Goal: Task Accomplishment & Management: Manage account settings

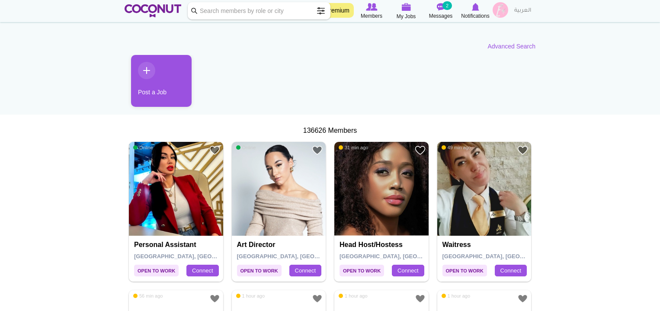
scroll to position [59, 0]
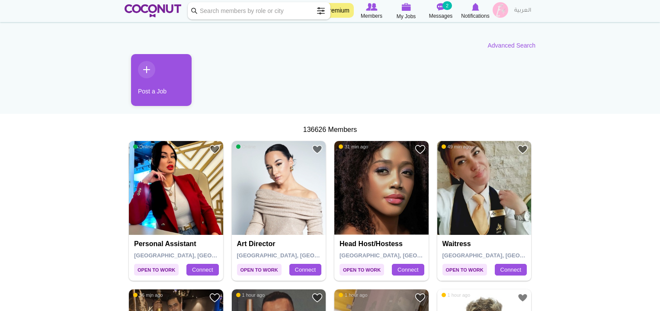
click at [324, 85] on ul "Post a Job" at bounding box center [330, 83] width 411 height 58
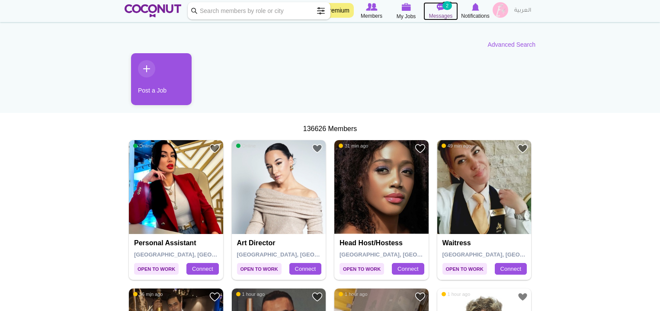
click at [443, 11] on icon at bounding box center [441, 7] width 35 height 10
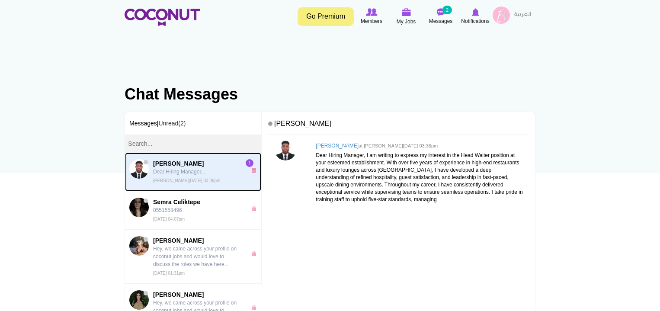
click at [228, 170] on p "Dear Hiring Manager,..." at bounding box center [197, 172] width 89 height 8
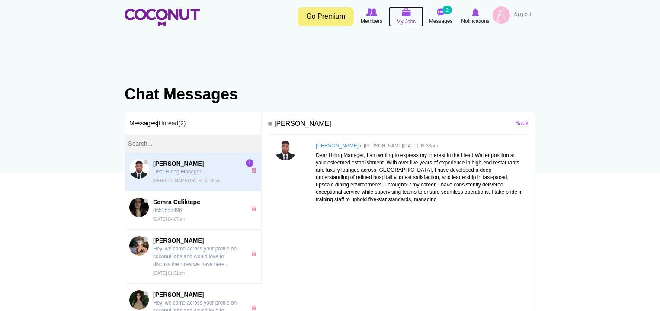
click at [405, 19] on span "My Jobs" at bounding box center [406, 21] width 19 height 9
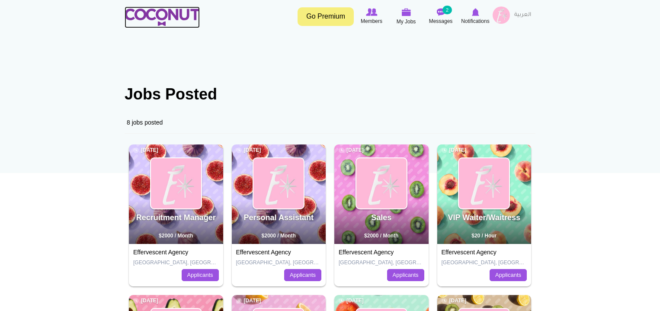
click at [145, 16] on img at bounding box center [162, 17] width 75 height 17
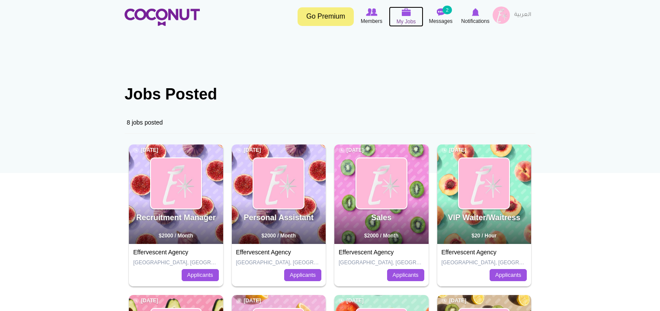
click at [405, 18] on span "My Jobs" at bounding box center [406, 21] width 19 height 9
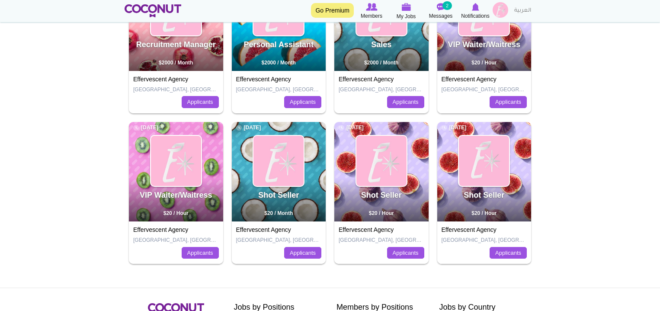
scroll to position [177, 0]
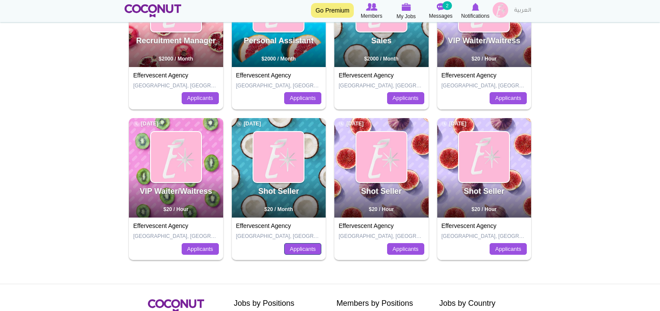
click at [294, 250] on link "Applicants" at bounding box center [302, 249] width 37 height 12
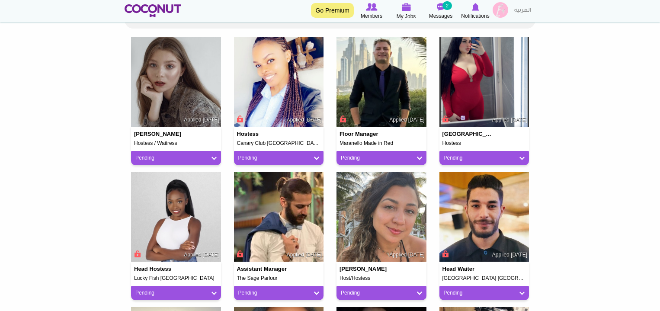
scroll to position [206, 0]
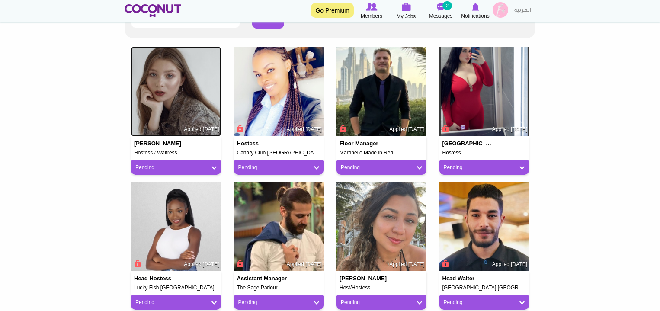
click at [156, 103] on img at bounding box center [176, 92] width 90 height 90
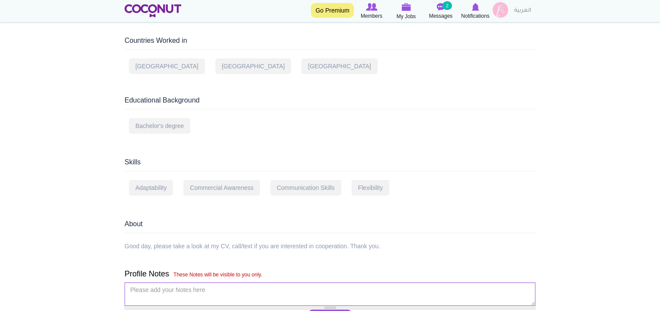
scroll to position [472, 0]
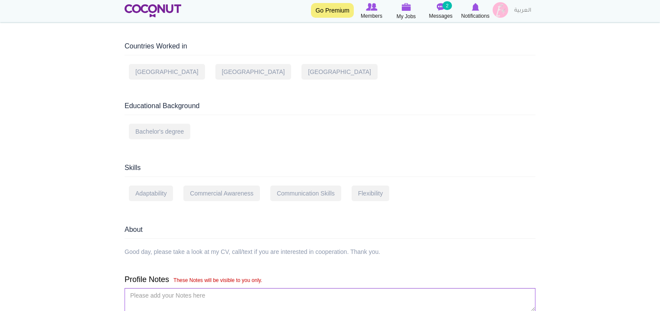
click at [186, 247] on div "Good day, please take a look at my CV, call/text if you are interested in coope…" at bounding box center [253, 251] width 256 height 9
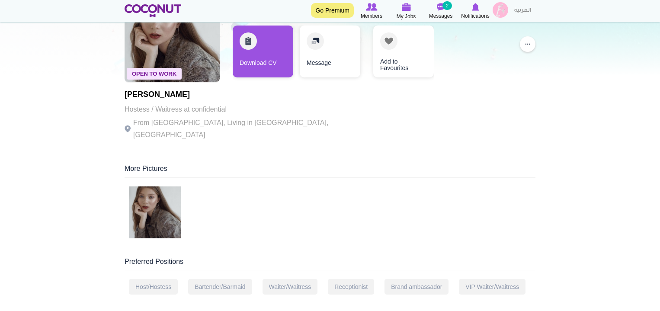
scroll to position [32, 0]
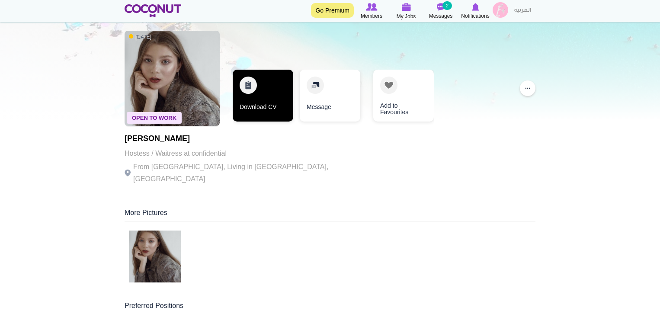
click at [245, 97] on link "Download CV" at bounding box center [263, 96] width 61 height 52
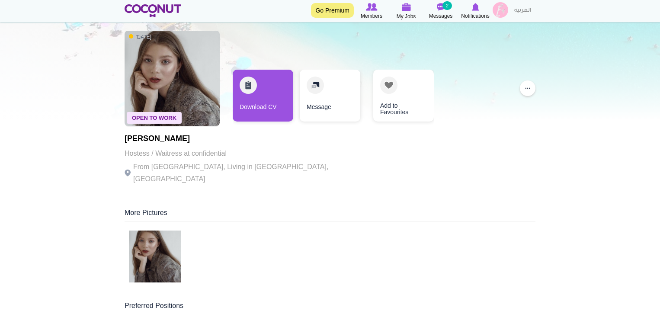
scroll to position [0, 0]
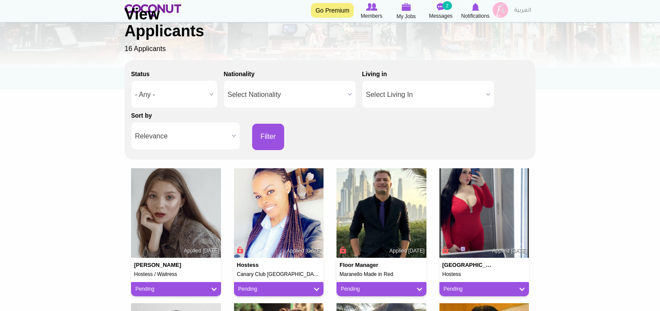
scroll to position [116, 0]
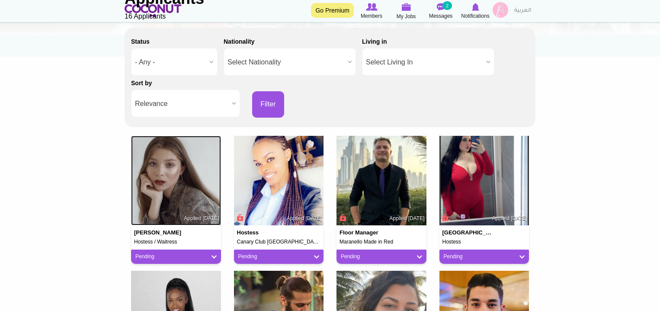
click at [188, 197] on img at bounding box center [176, 181] width 90 height 90
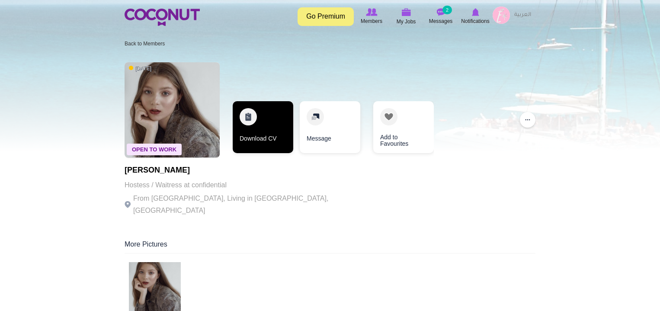
click at [260, 133] on link "Download CV" at bounding box center [263, 127] width 61 height 52
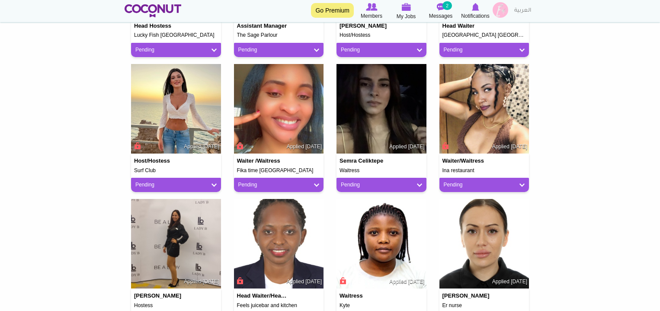
scroll to position [458, 0]
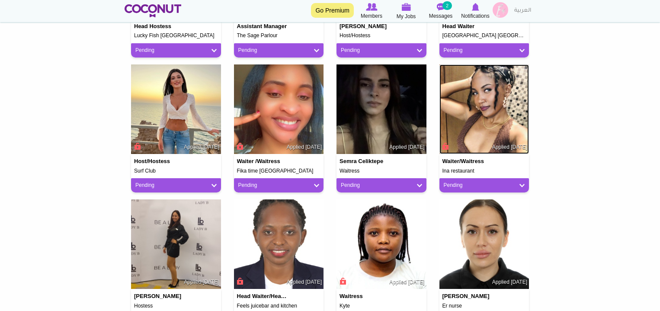
click at [490, 117] on img at bounding box center [485, 109] width 90 height 90
click at [496, 87] on img at bounding box center [485, 109] width 90 height 90
click at [504, 176] on div "Waiter/Waitress Ina restaurant Applied [DATE] Pending Pending Good Fit Maybe No…" at bounding box center [485, 173] width 90 height 39
click at [504, 160] on div "Waiter/Waitress Ina restaurant Applied [DATE]" at bounding box center [485, 163] width 90 height 19
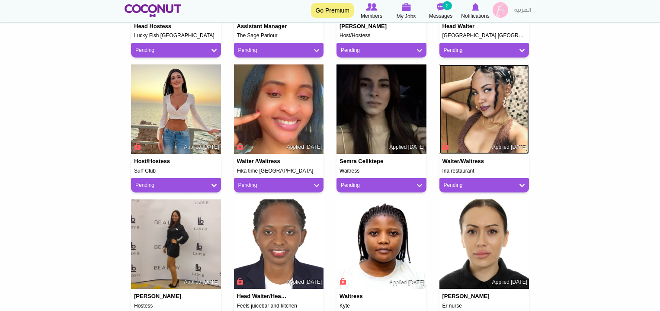
click at [486, 99] on img at bounding box center [485, 109] width 90 height 90
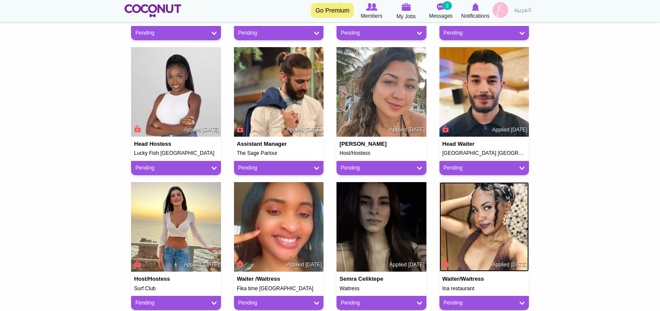
scroll to position [339, 0]
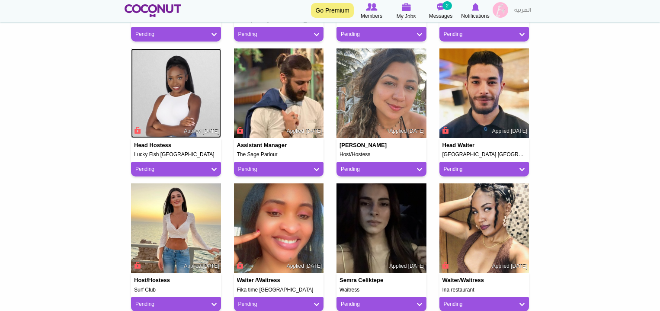
click at [205, 82] on img at bounding box center [176, 93] width 90 height 90
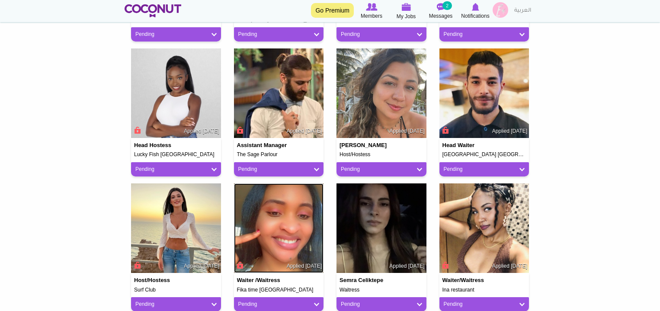
click at [247, 229] on img at bounding box center [279, 228] width 90 height 90
click at [396, 245] on img at bounding box center [382, 228] width 90 height 90
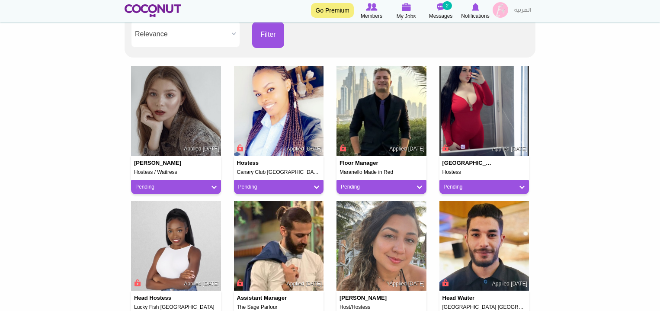
scroll to position [75, 0]
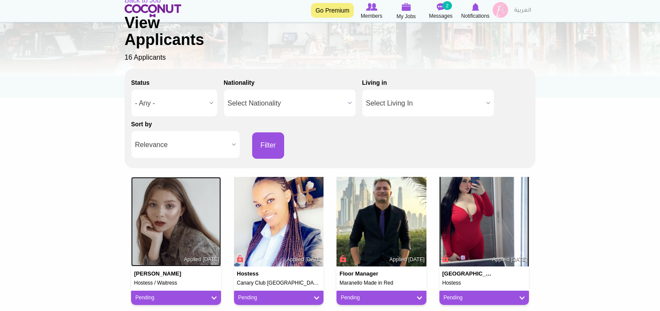
click at [171, 221] on img at bounding box center [176, 222] width 90 height 90
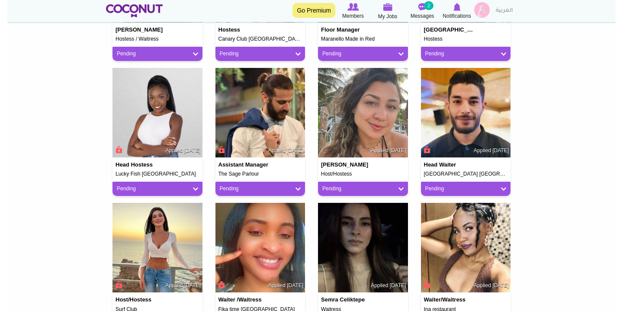
scroll to position [361, 0]
